Goal: Transaction & Acquisition: Obtain resource

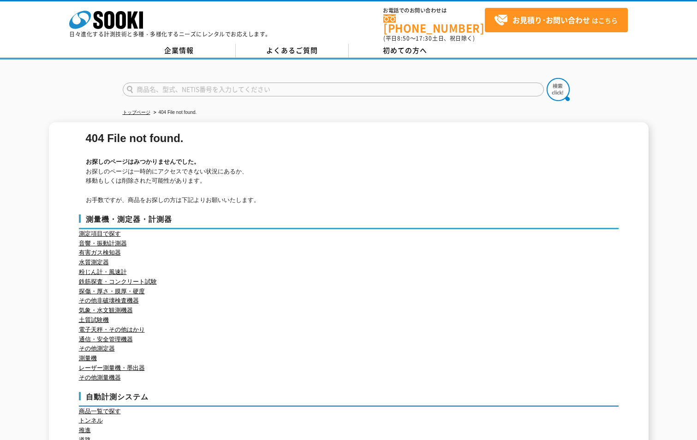
click at [361, 161] on h2 "お探しのページはみつかりませんでした。" at bounding box center [350, 162] width 528 height 10
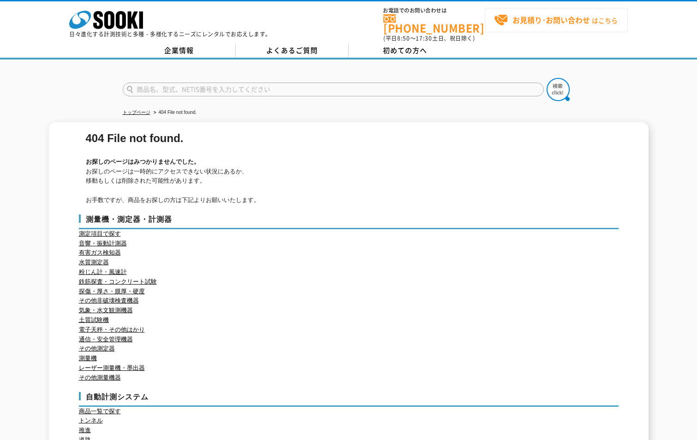
click at [542, 17] on strong "お見積り･お問い合わせ" at bounding box center [552, 19] width 78 height 11
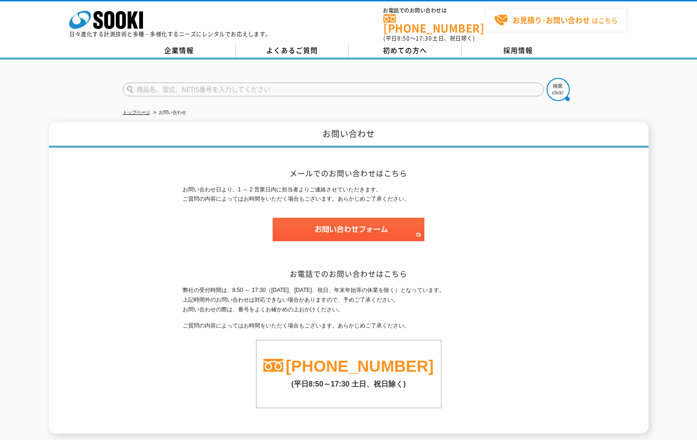
click at [556, 22] on strong "お見積り･お問い合わせ" at bounding box center [552, 19] width 78 height 11
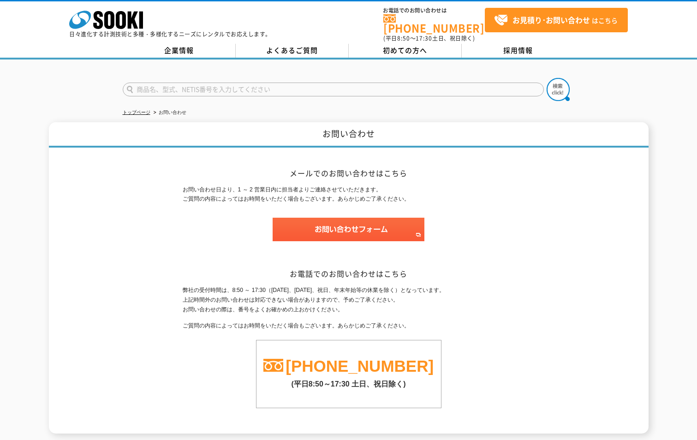
click at [383, 83] on input "text" at bounding box center [333, 90] width 421 height 14
paste input "1-3-8　KTビル　11階"
type input "1-3-8　KTビル　11階"
type input "商品名、型式、NETIS番号を入力してください"
click at [142, 86] on input "text" at bounding box center [333, 90] width 421 height 14
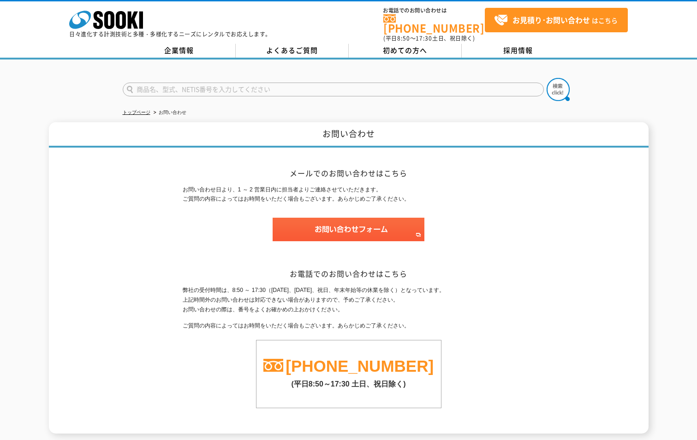
paste input "PIRICA-S1"
type input "PIRICA-S1"
click at [562, 87] on img at bounding box center [558, 89] width 23 height 23
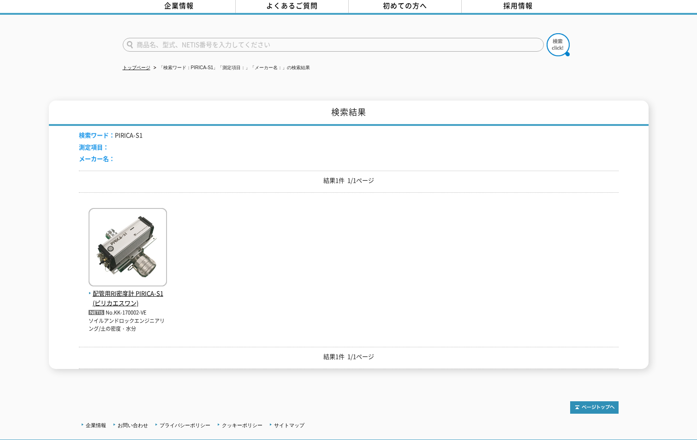
scroll to position [46, 0]
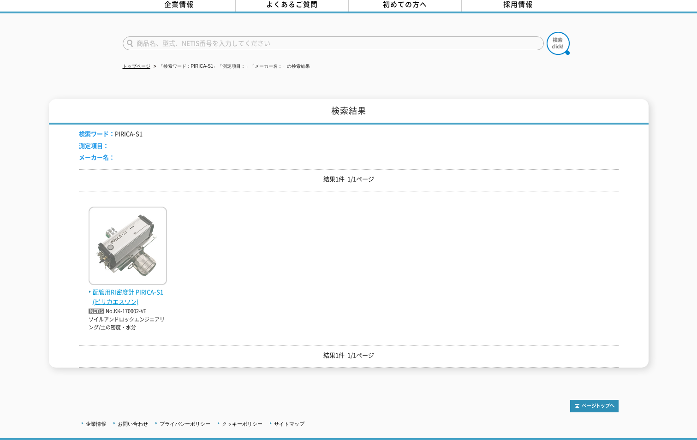
click at [115, 290] on span "配管用RI密度計 PIRICA-S1(ピリカエスワン)" at bounding box center [128, 297] width 78 height 19
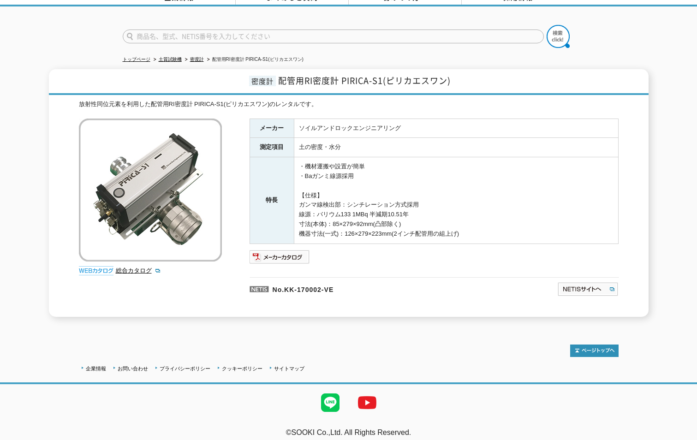
scroll to position [55, 0]
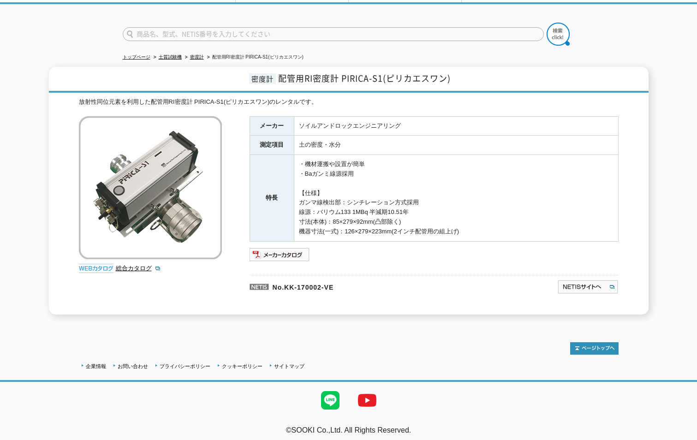
click at [413, 254] on ul at bounding box center [434, 254] width 369 height 15
click at [586, 280] on img at bounding box center [587, 287] width 61 height 15
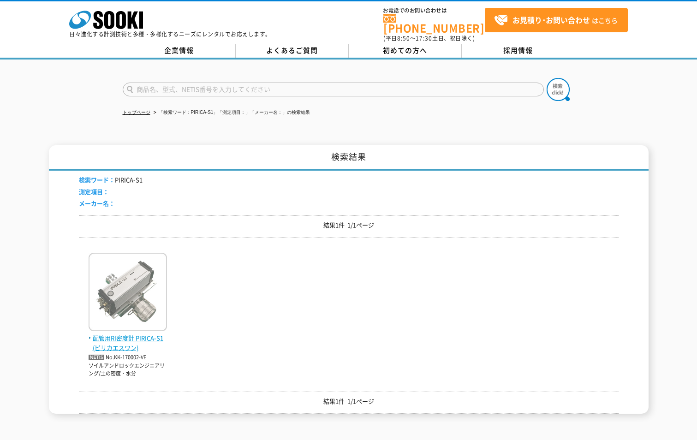
click at [105, 336] on span "配管用RI密度計 PIRICA-S1(ピリカエスワン)" at bounding box center [128, 343] width 78 height 19
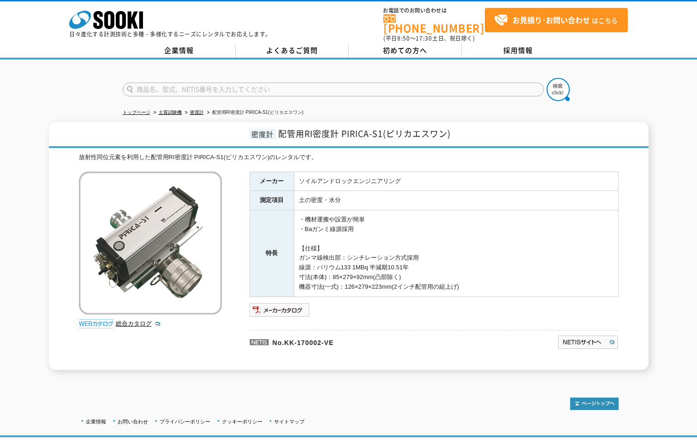
click at [393, 330] on p "No.KK-170002-VE" at bounding box center [359, 341] width 219 height 22
click at [120, 76] on div at bounding box center [348, 82] width 697 height 44
